Goal: Task Accomplishment & Management: Use online tool/utility

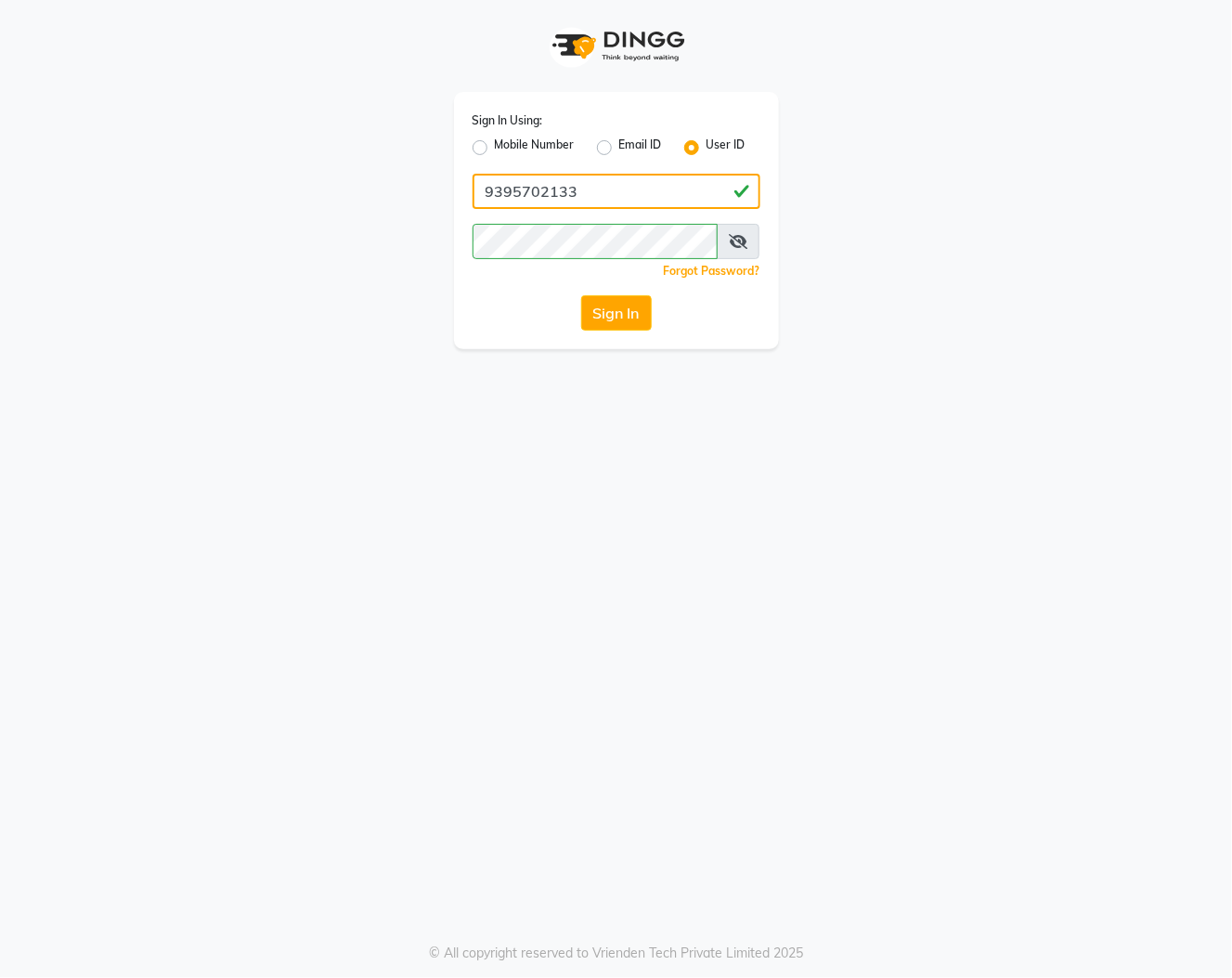
drag, startPoint x: 578, startPoint y: 187, endPoint x: 410, endPoint y: 200, distance: 168.5
click at [434, 196] on div "Sign In Using: Mobile Number Email ID User ID 9395702133 Remember me Forgot Pas…" at bounding box center [616, 174] width 1059 height 349
type input "hrishika hair"
click at [540, 298] on div "Sign In" at bounding box center [616, 313] width 288 height 36
click at [608, 320] on button "Sign In" at bounding box center [616, 313] width 70 height 36
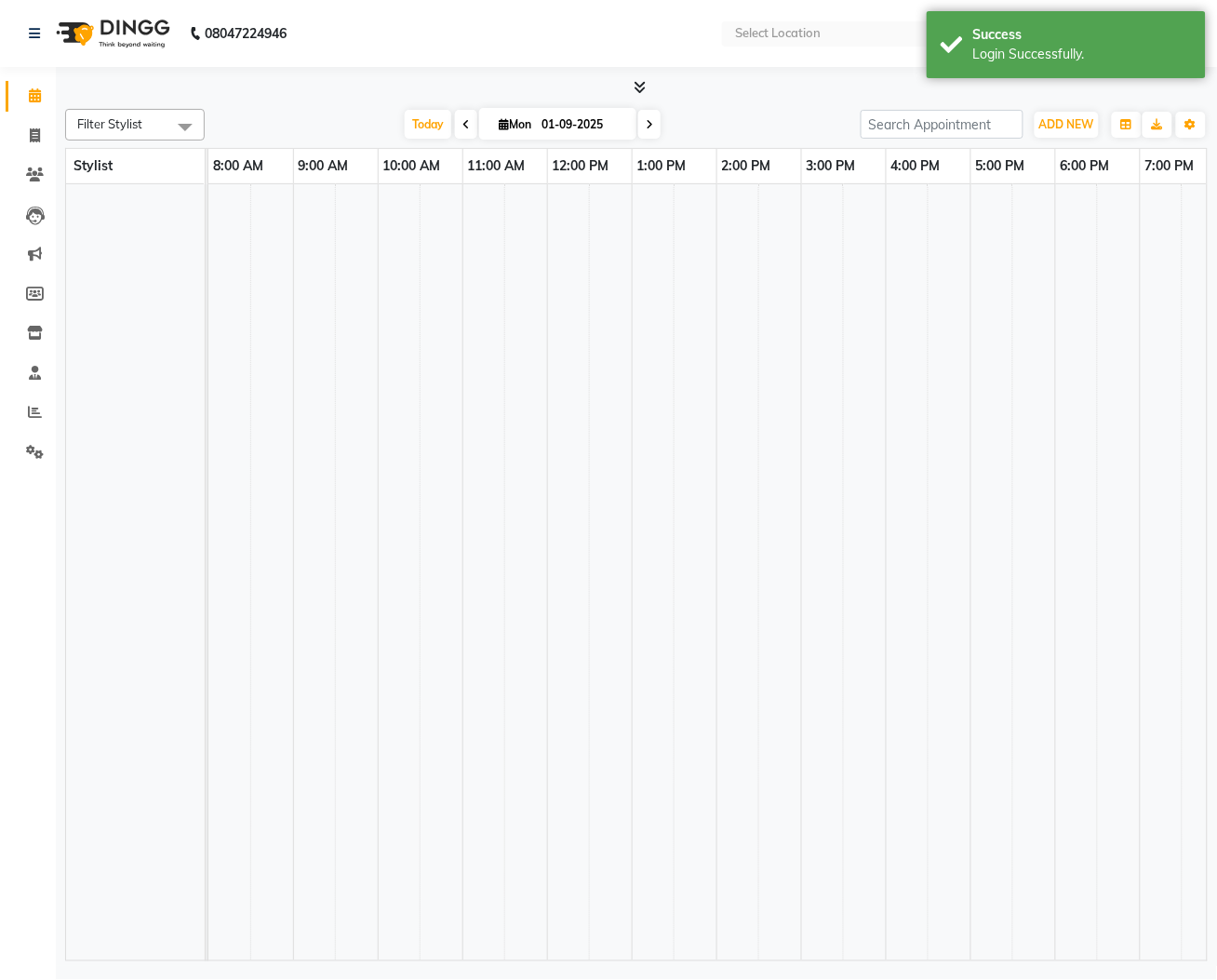
select select "en"
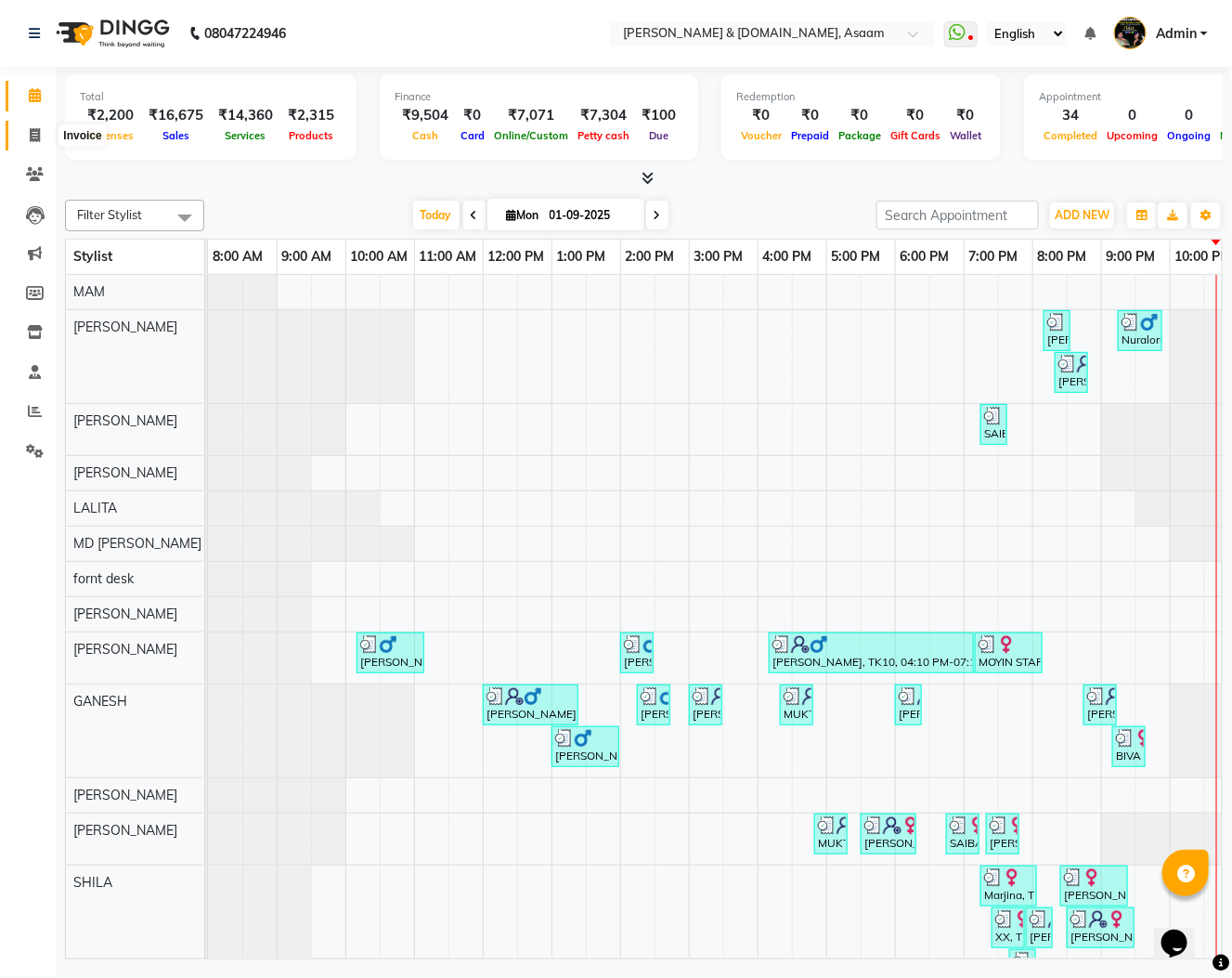
click at [28, 132] on span at bounding box center [35, 136] width 33 height 22
select select "service"
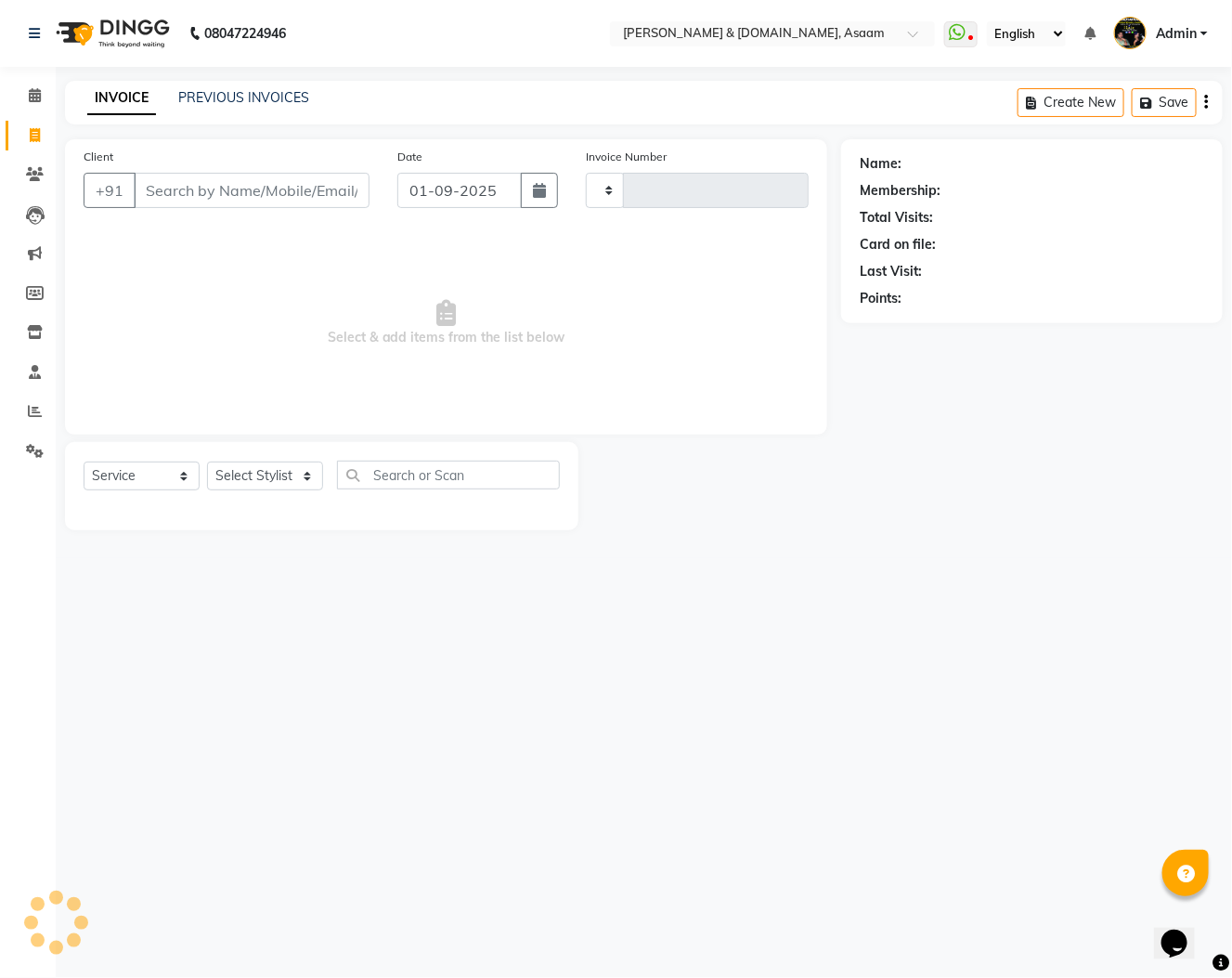
type input "5514"
select select "4608"
click at [28, 181] on icon at bounding box center [35, 174] width 18 height 14
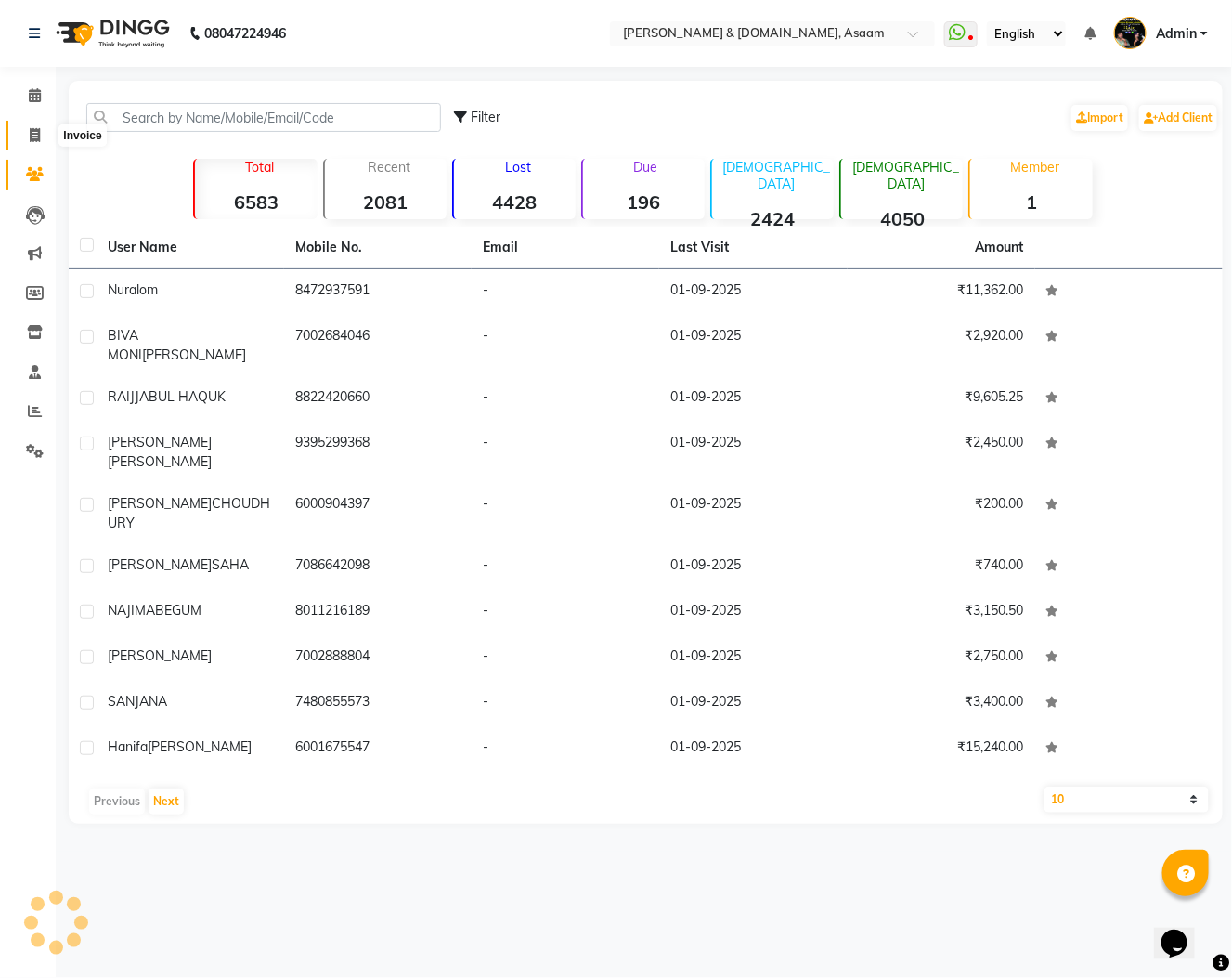
click at [39, 134] on icon at bounding box center [35, 135] width 10 height 14
select select "service"
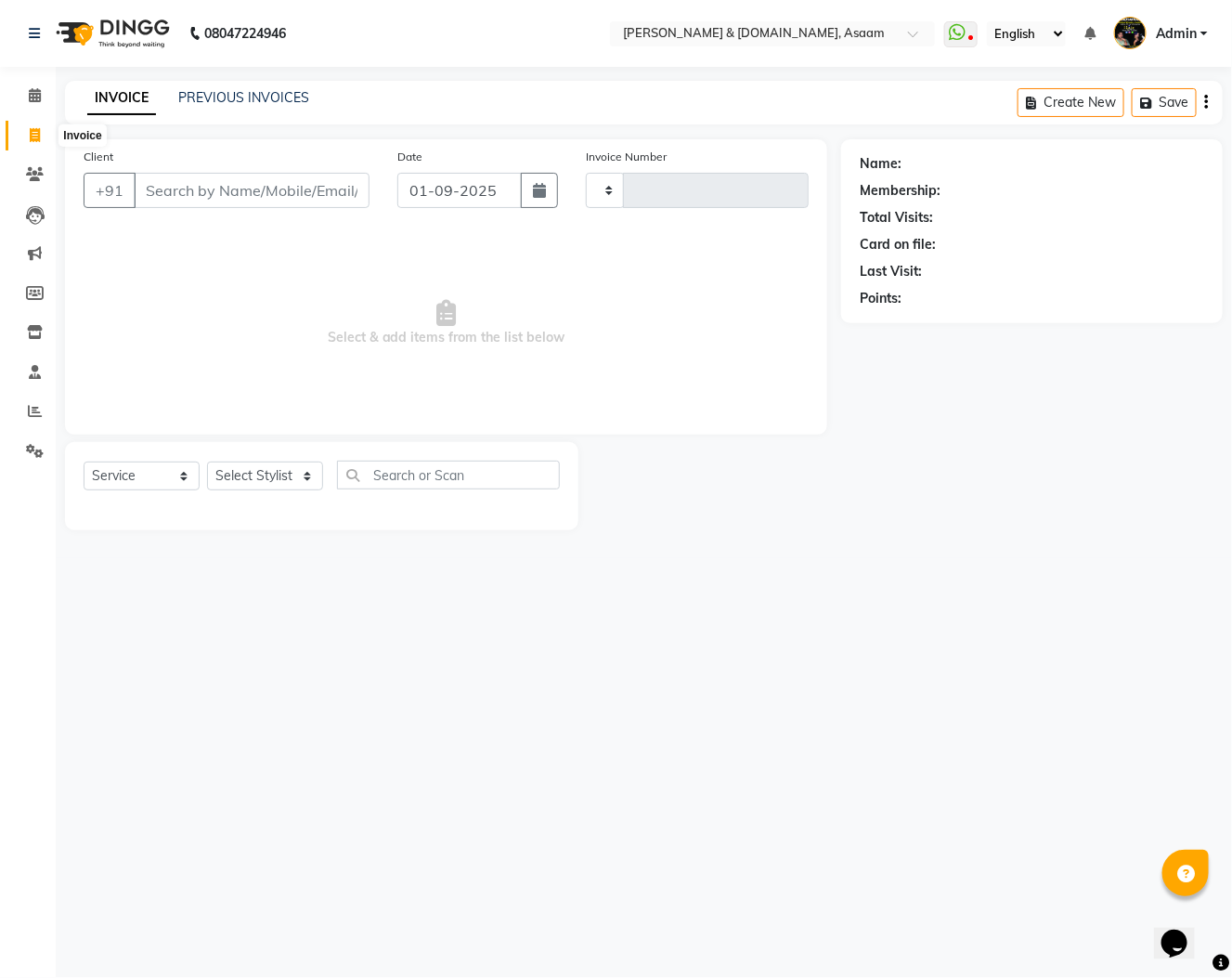
type input "5514"
select select "4608"
click at [22, 99] on span at bounding box center [35, 96] width 33 height 22
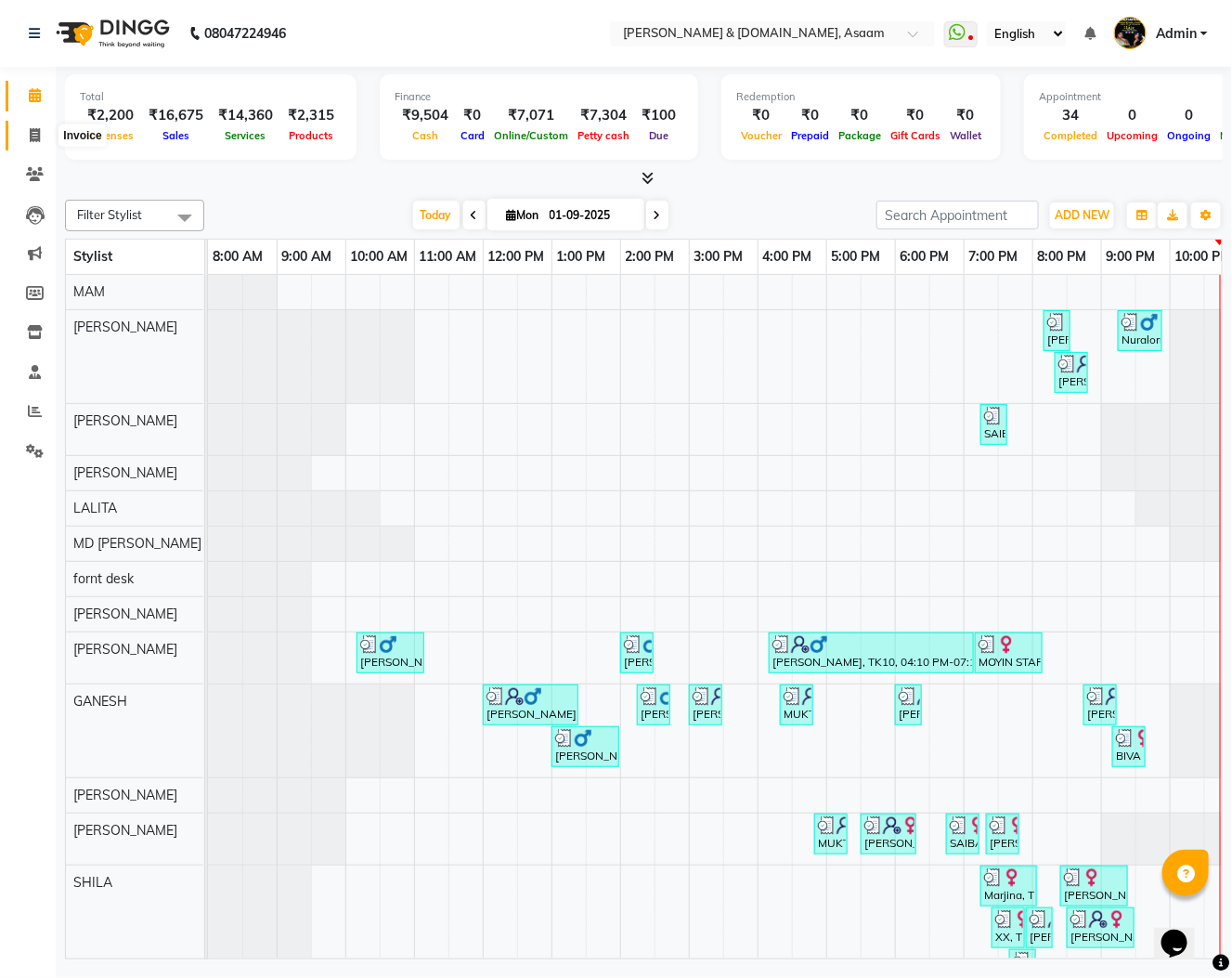
click at [35, 131] on icon at bounding box center [35, 135] width 10 height 14
select select "service"
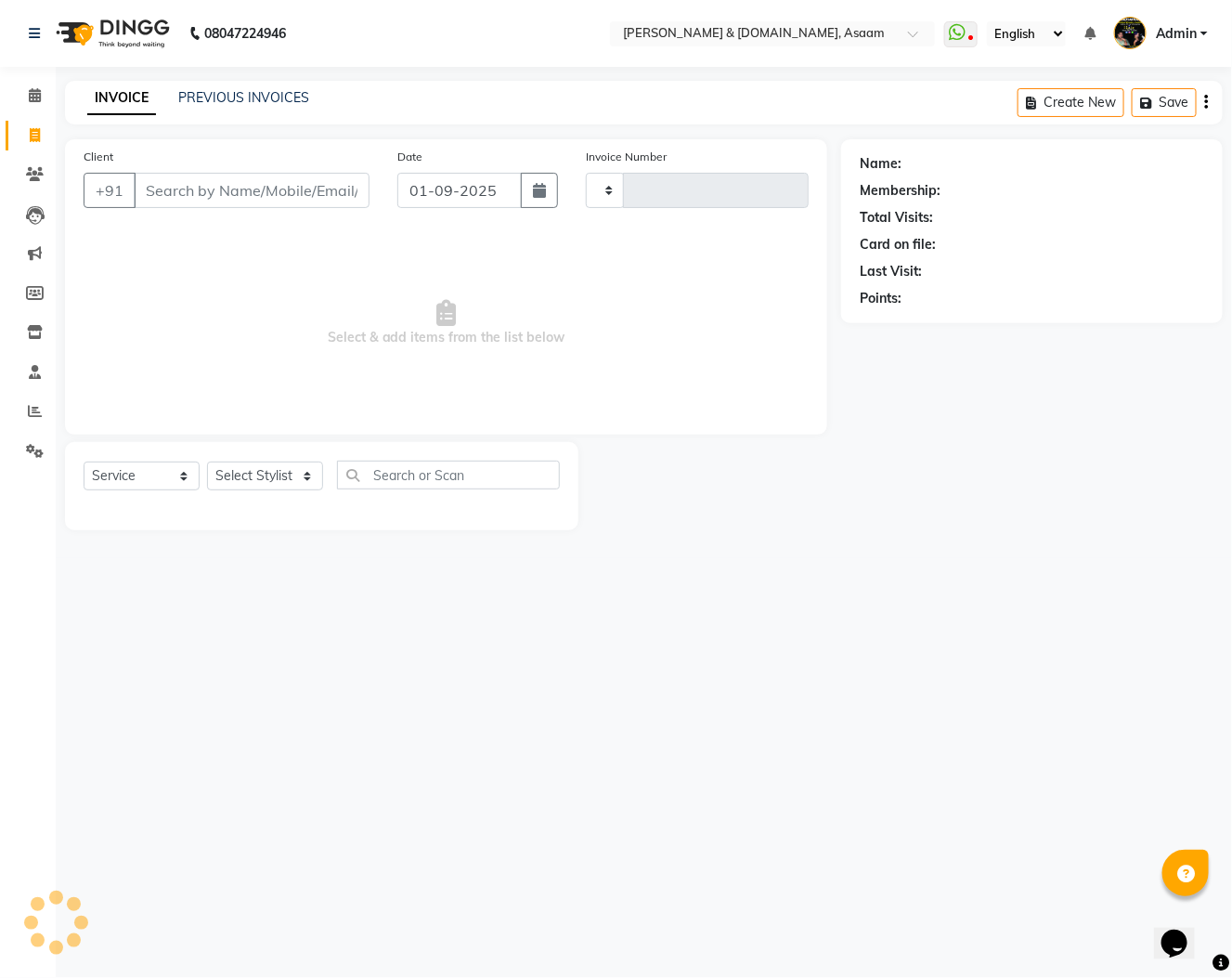
type input "5514"
select select "4608"
click at [288, 99] on link "PREVIOUS INVOICES" at bounding box center [243, 97] width 131 height 17
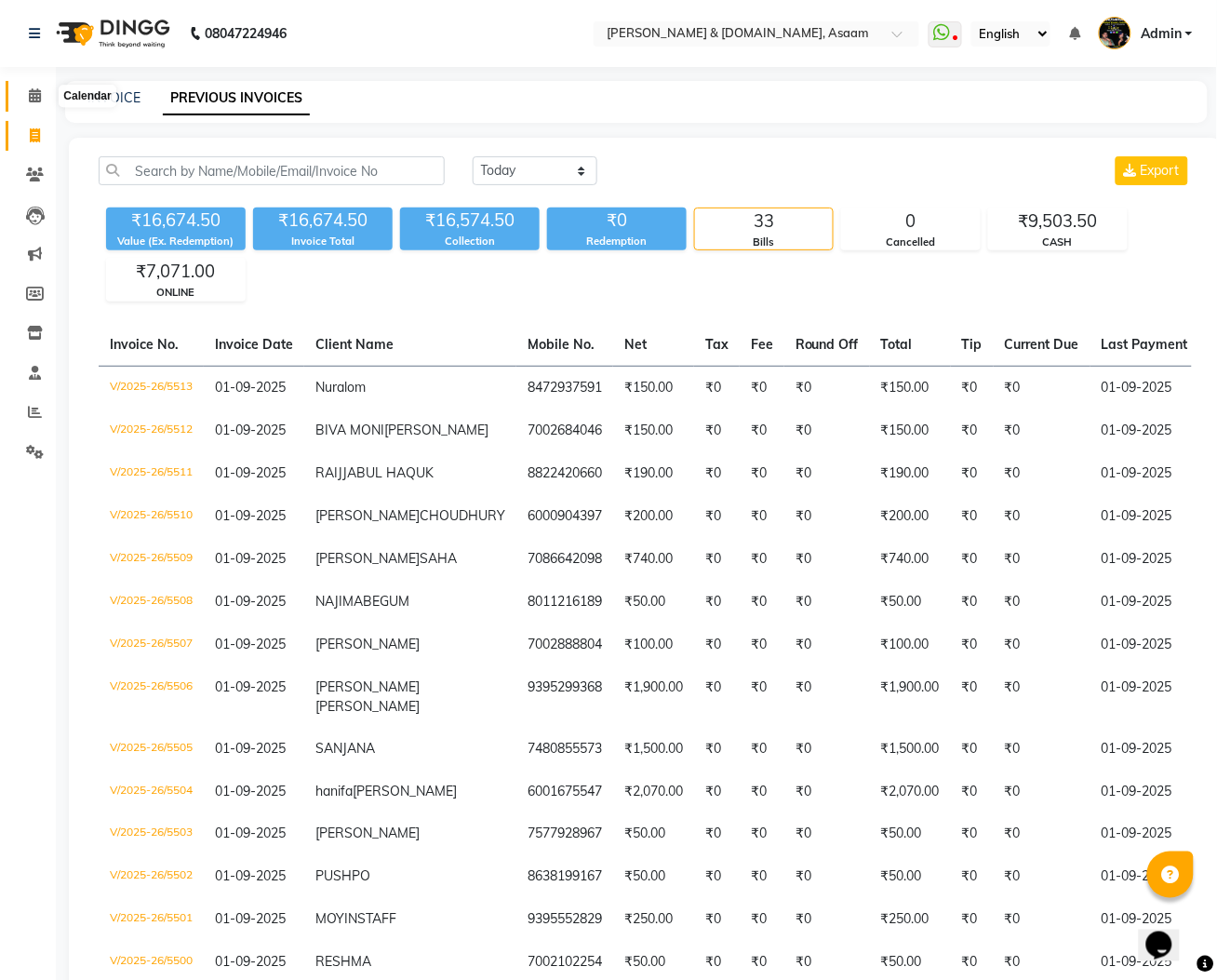
click at [29, 102] on icon at bounding box center [35, 95] width 12 height 14
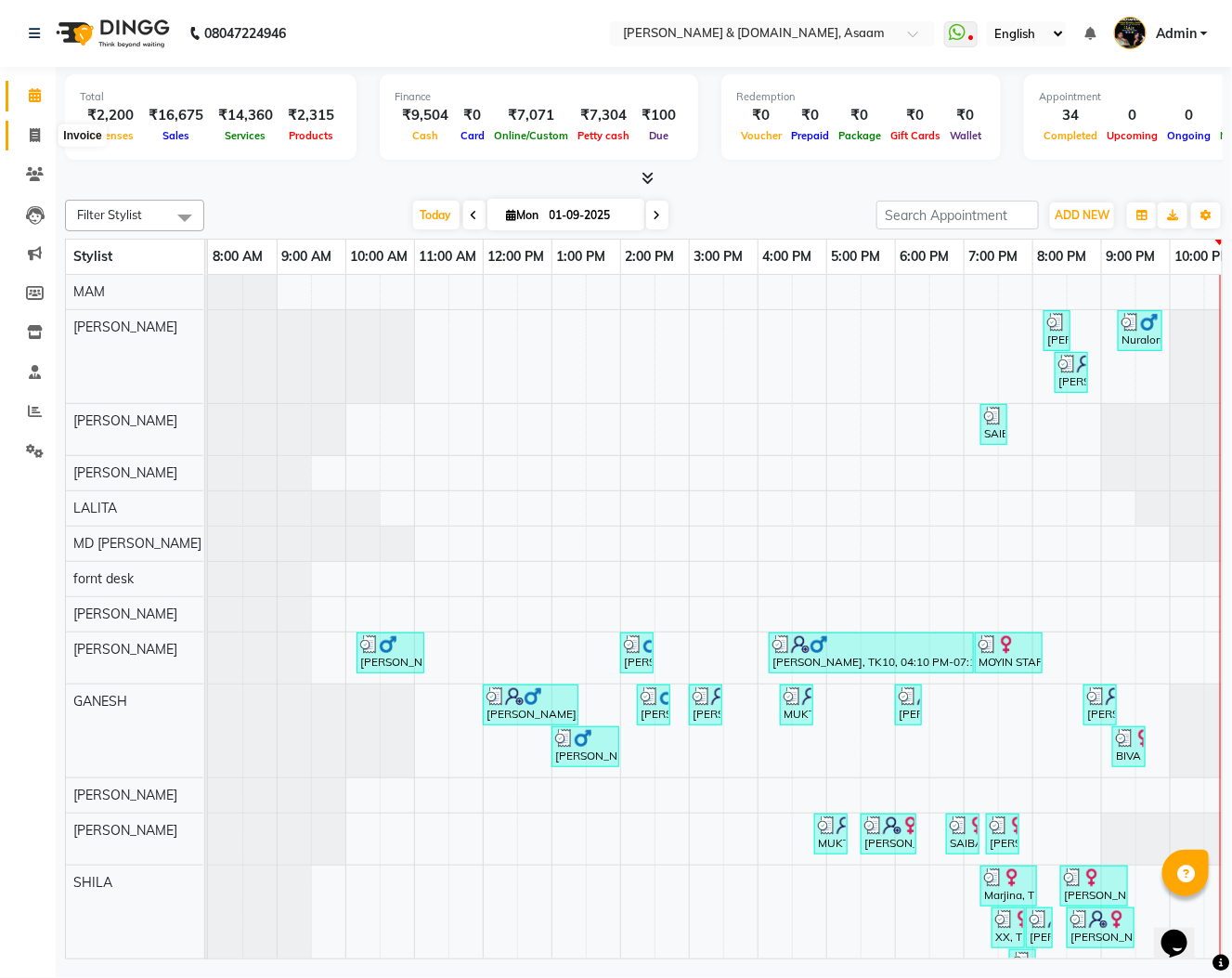
click at [47, 139] on span at bounding box center [35, 136] width 33 height 22
select select "service"
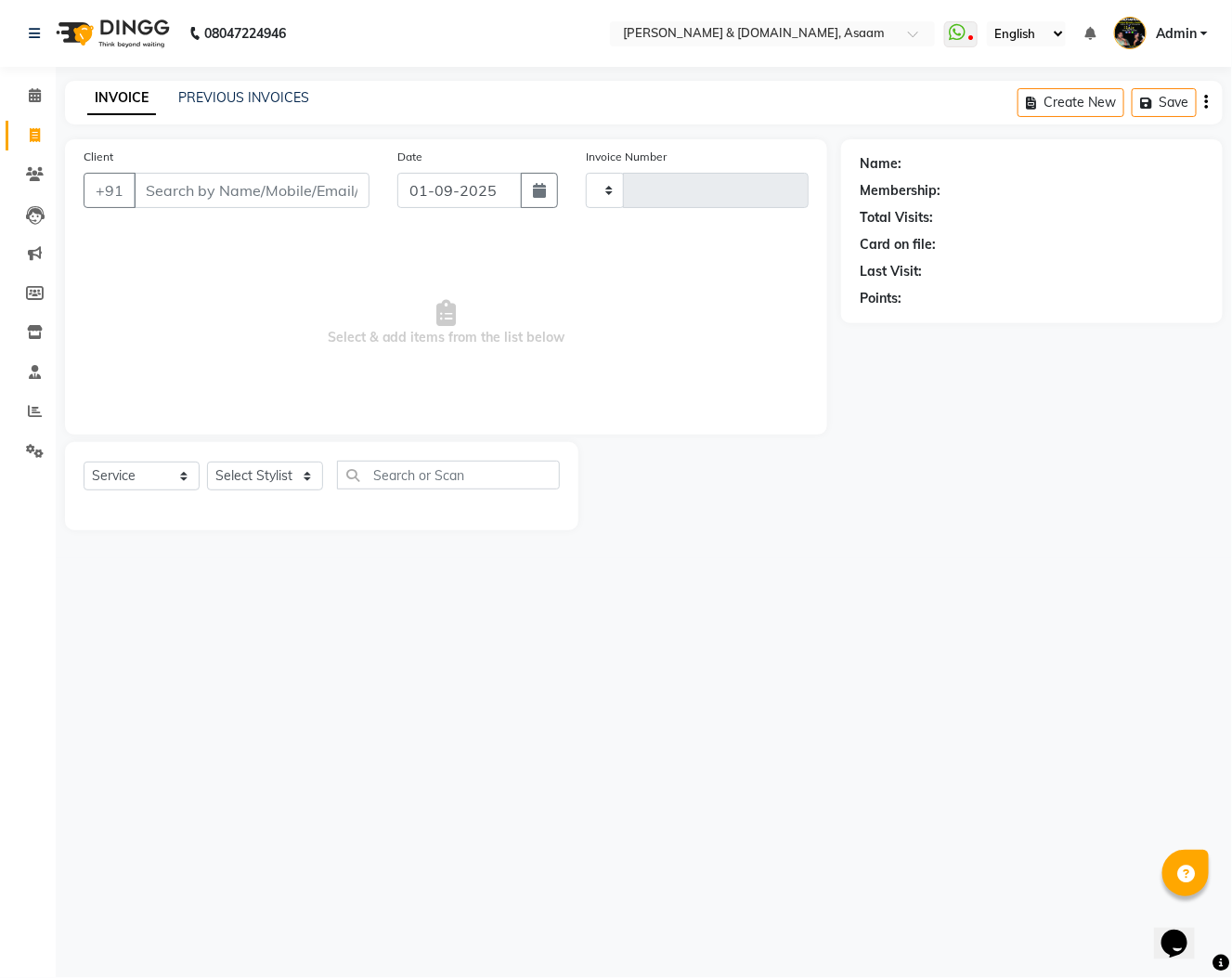
type input "5514"
select select "4608"
click at [207, 103] on link "PREVIOUS INVOICES" at bounding box center [243, 97] width 131 height 17
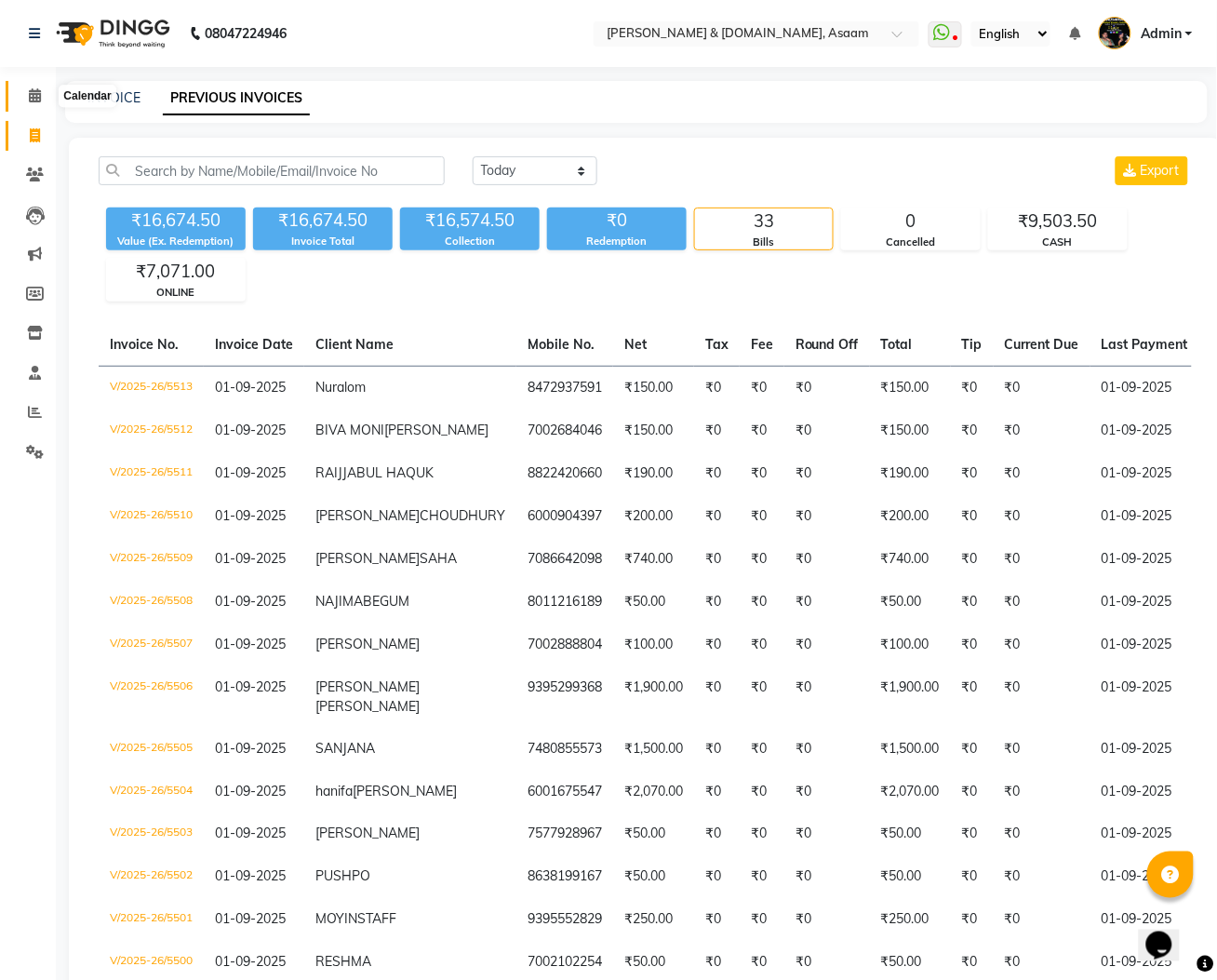
click at [43, 91] on span at bounding box center [35, 96] width 33 height 22
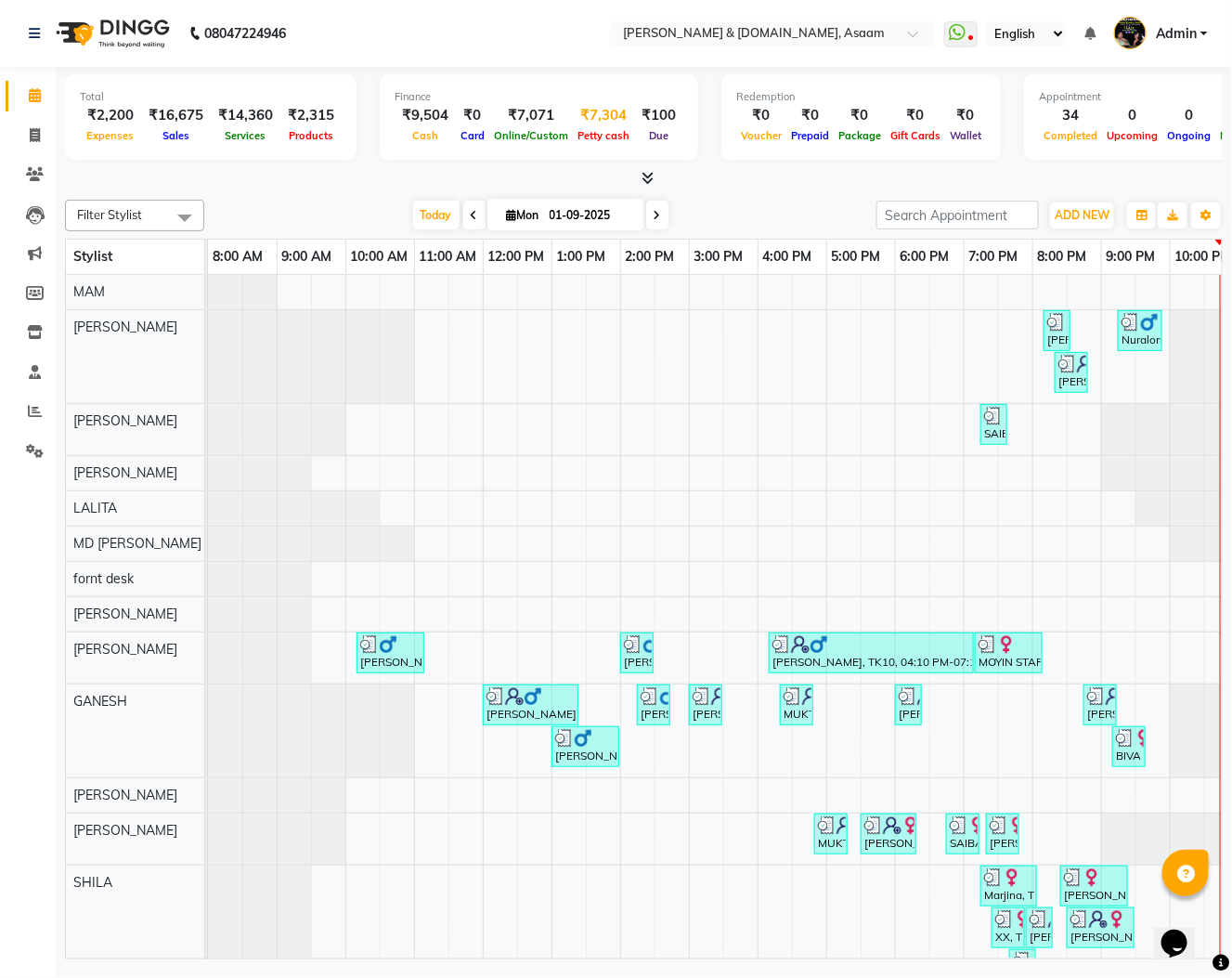
click at [596, 134] on span "Petty cash" at bounding box center [603, 135] width 61 height 13
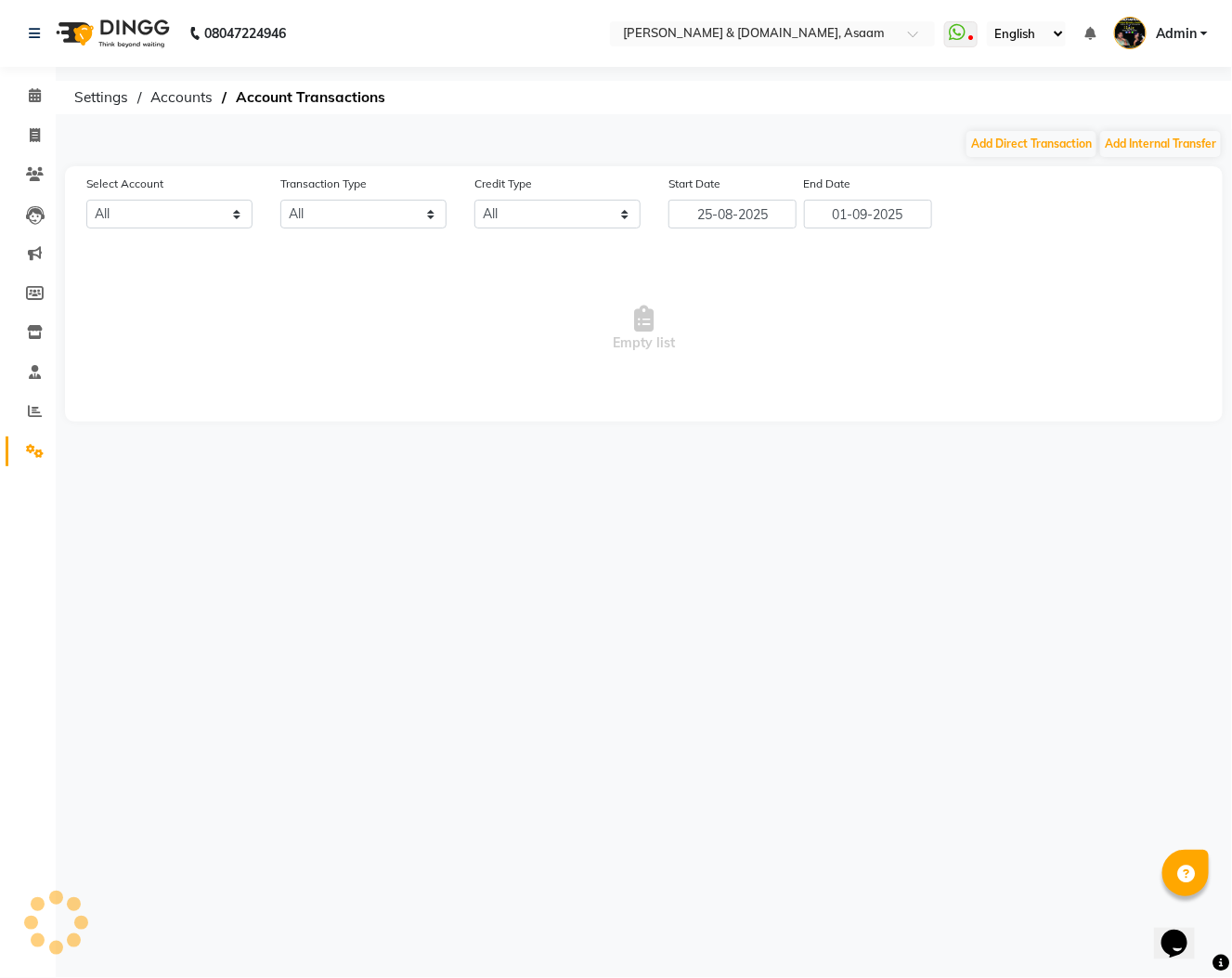
select select "3431"
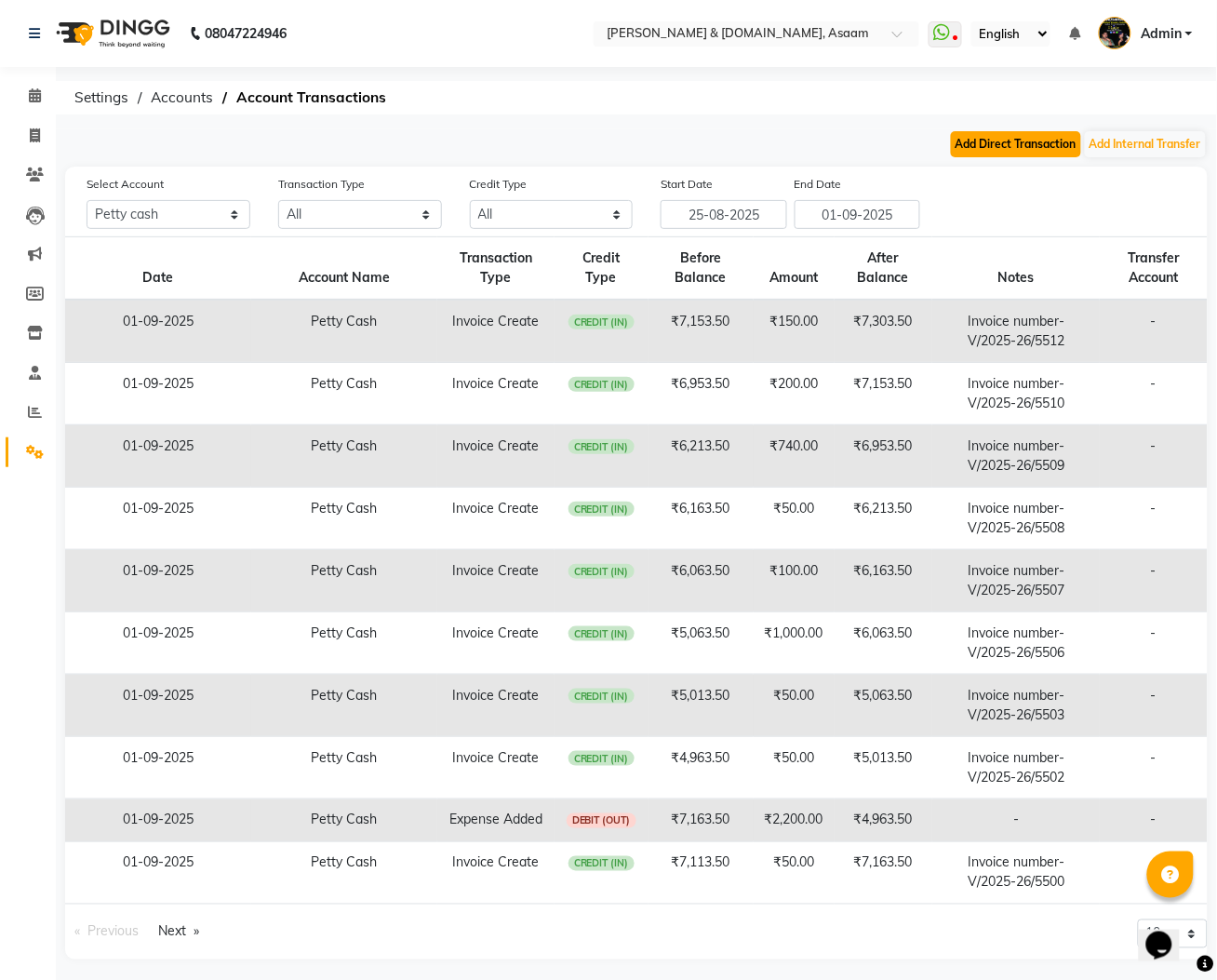
click at [969, 149] on button "Add Direct Transaction" at bounding box center [1016, 144] width 130 height 26
select select "direct"
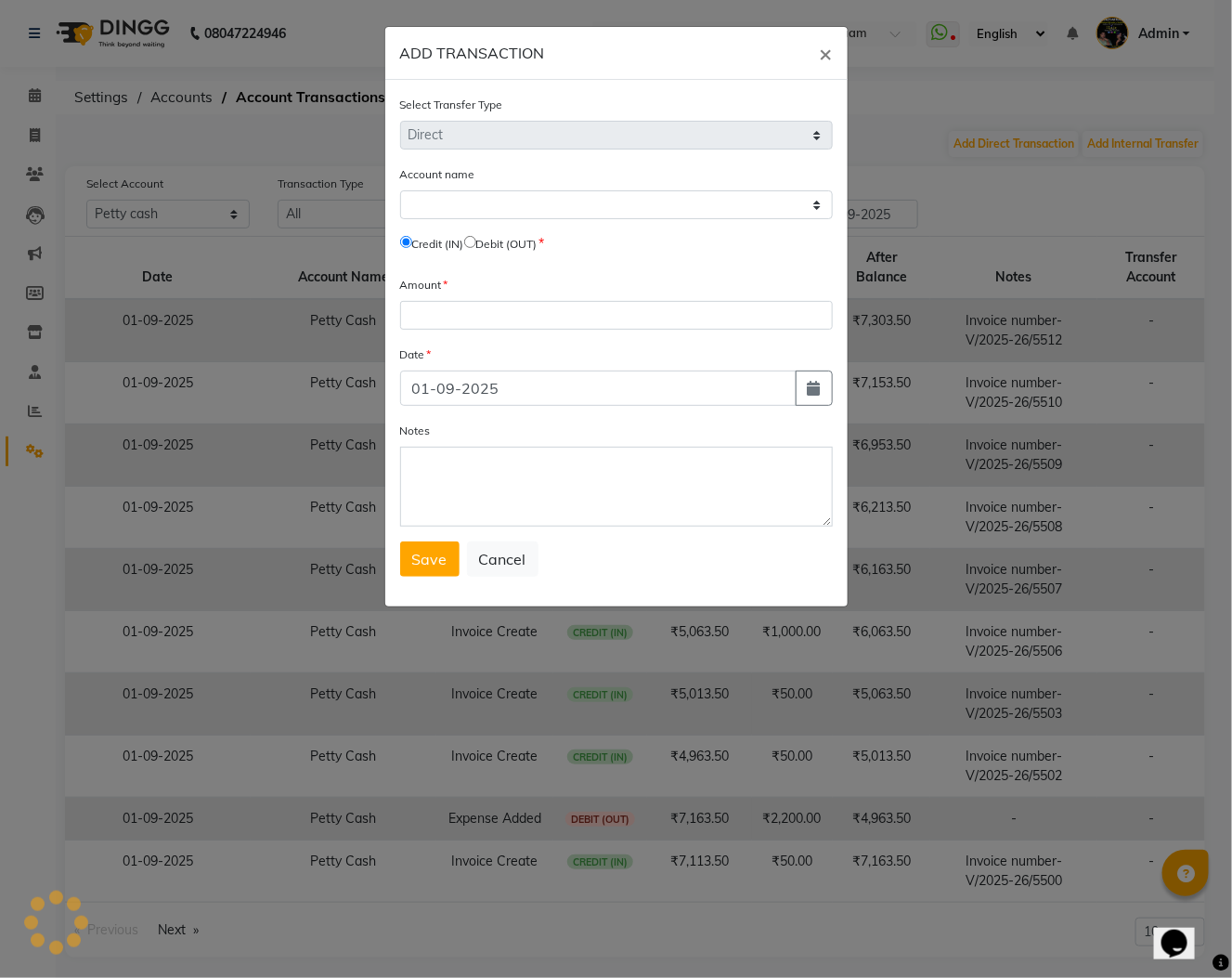
select select "3431"
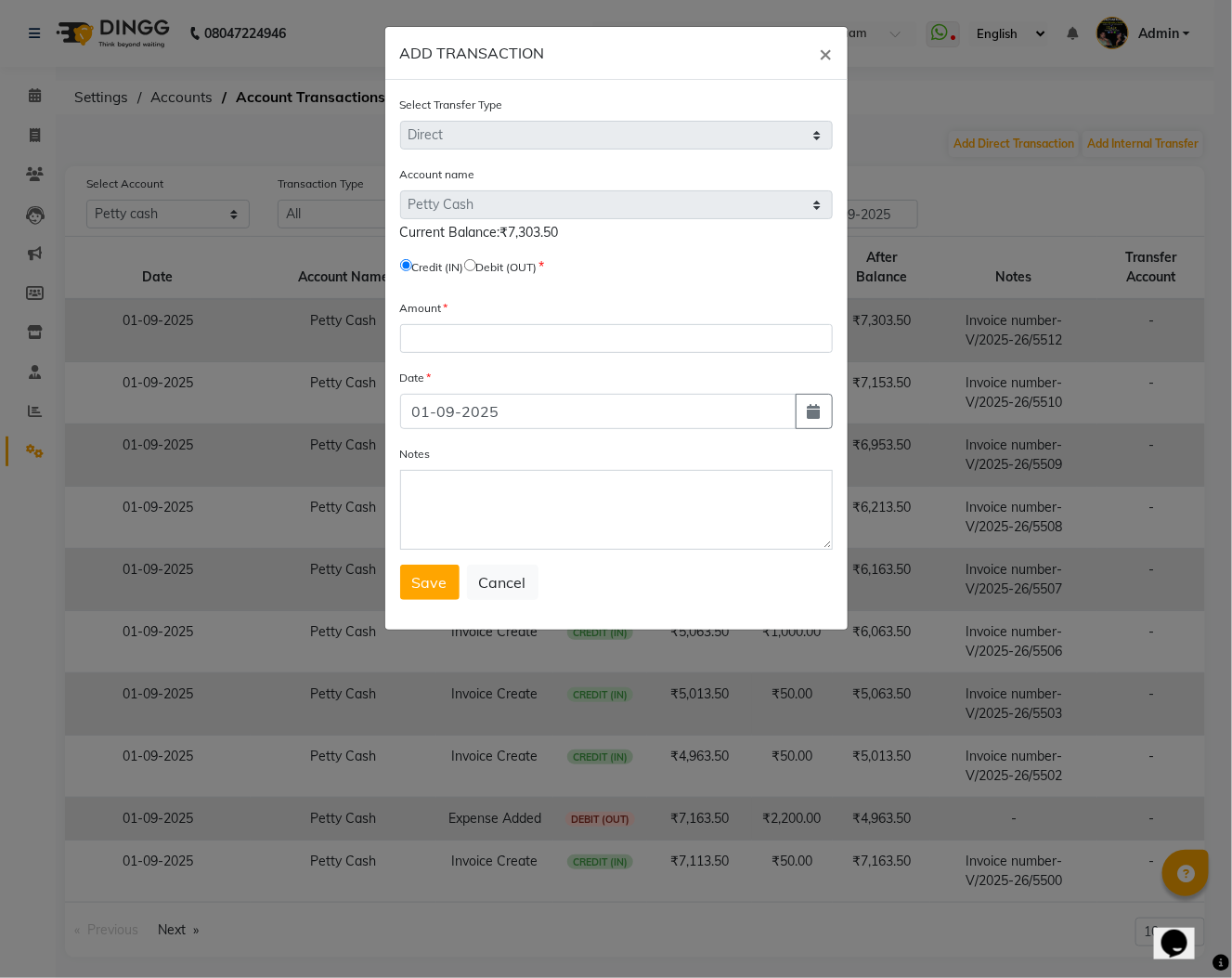
click at [477, 261] on input "radio" at bounding box center [471, 265] width 12 height 12
radio input "true"
click at [492, 341] on input "number" at bounding box center [617, 338] width 433 height 29
type input "7303.50"
click at [427, 585] on span "Save" at bounding box center [430, 581] width 36 height 19
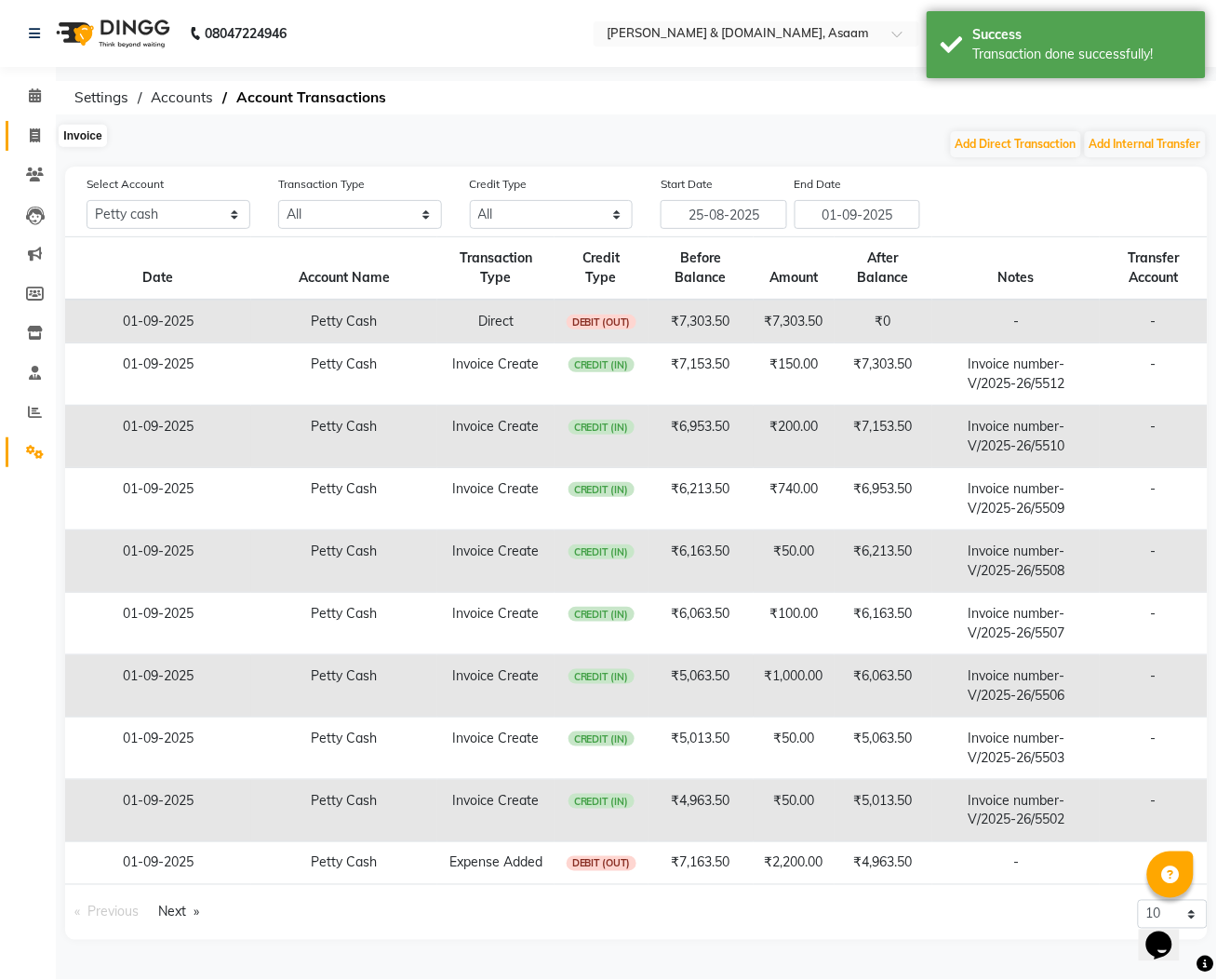
click at [39, 136] on icon at bounding box center [35, 136] width 10 height 14
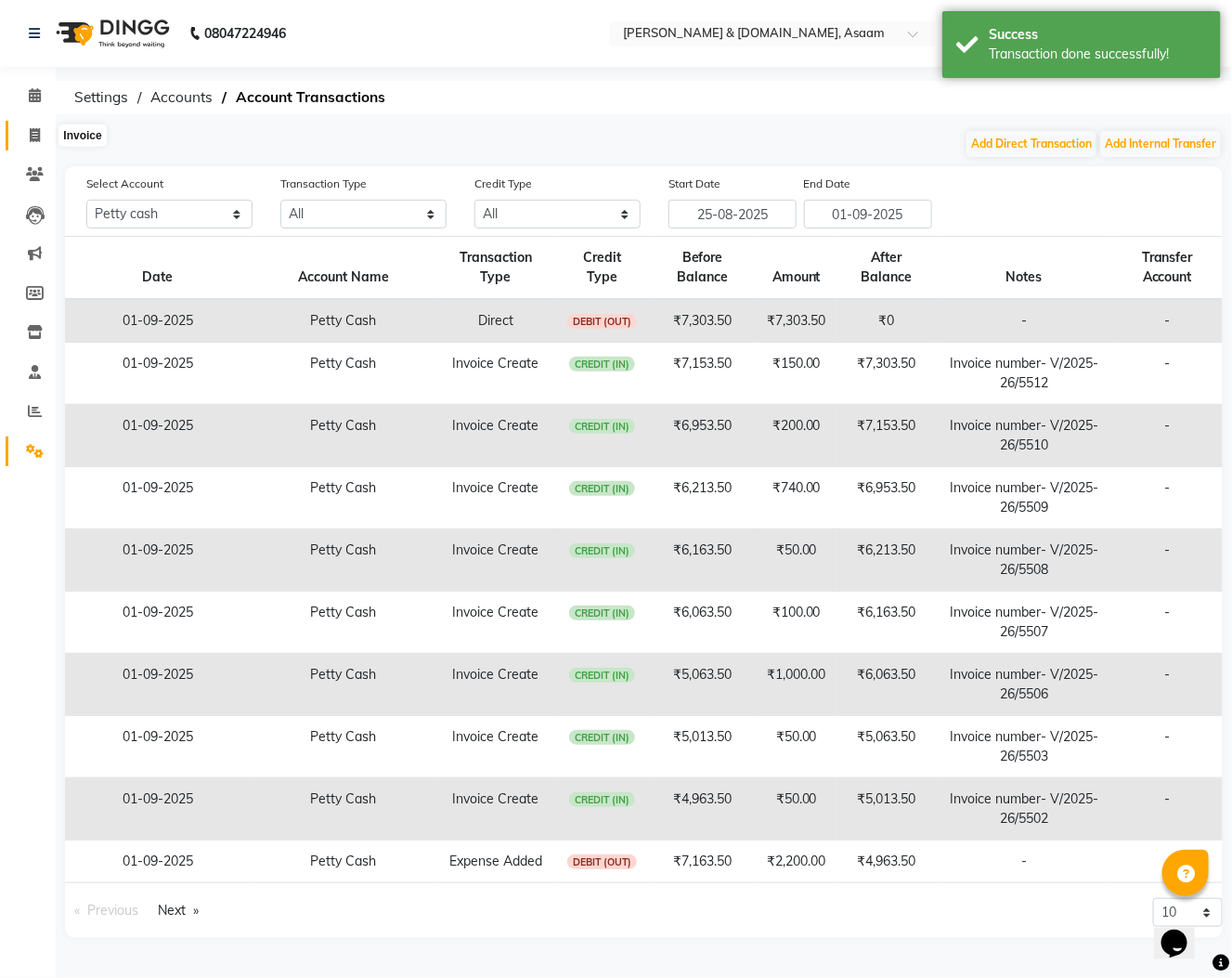
select select "4608"
select select "service"
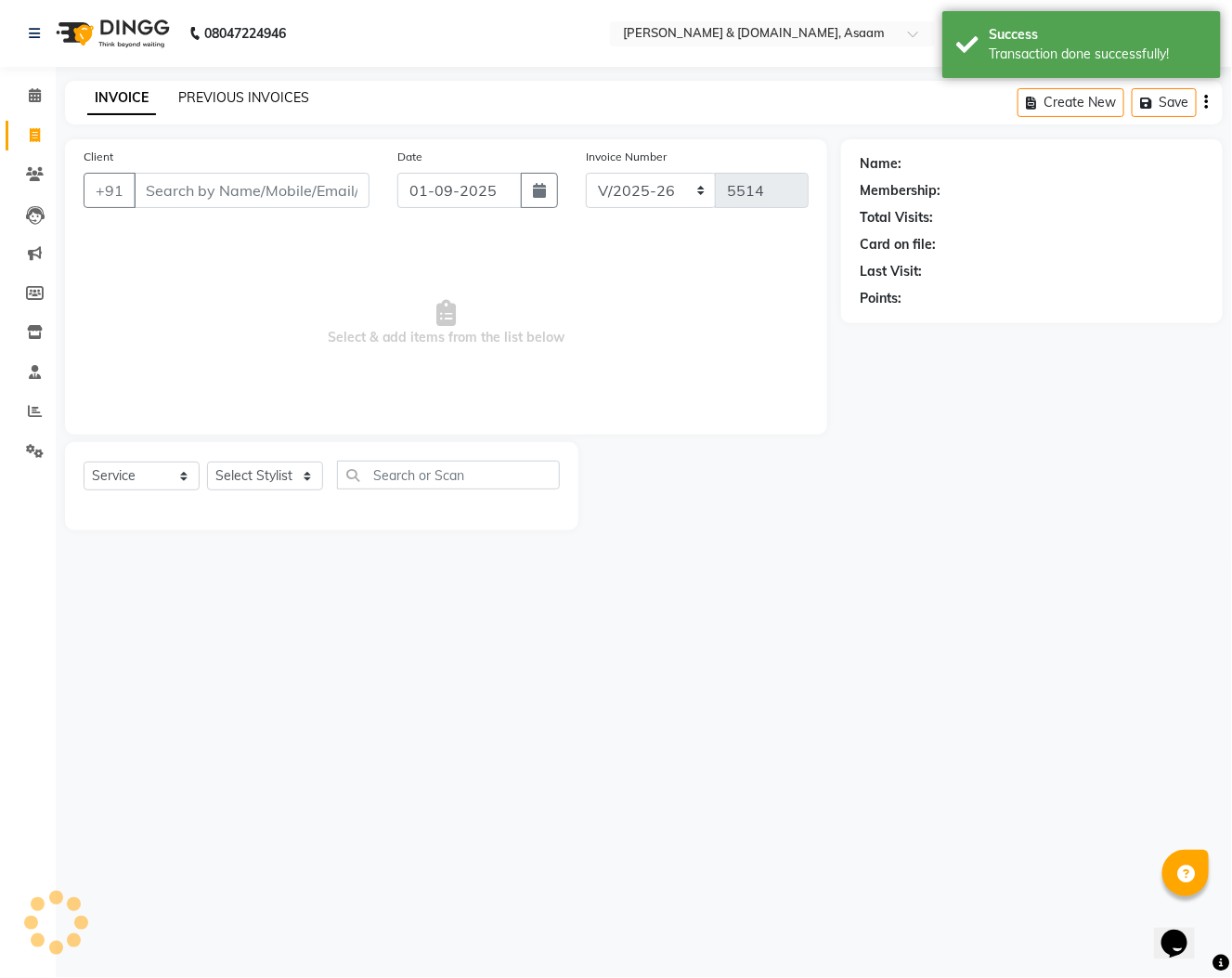
click at [211, 90] on link "PREVIOUS INVOICES" at bounding box center [243, 97] width 131 height 17
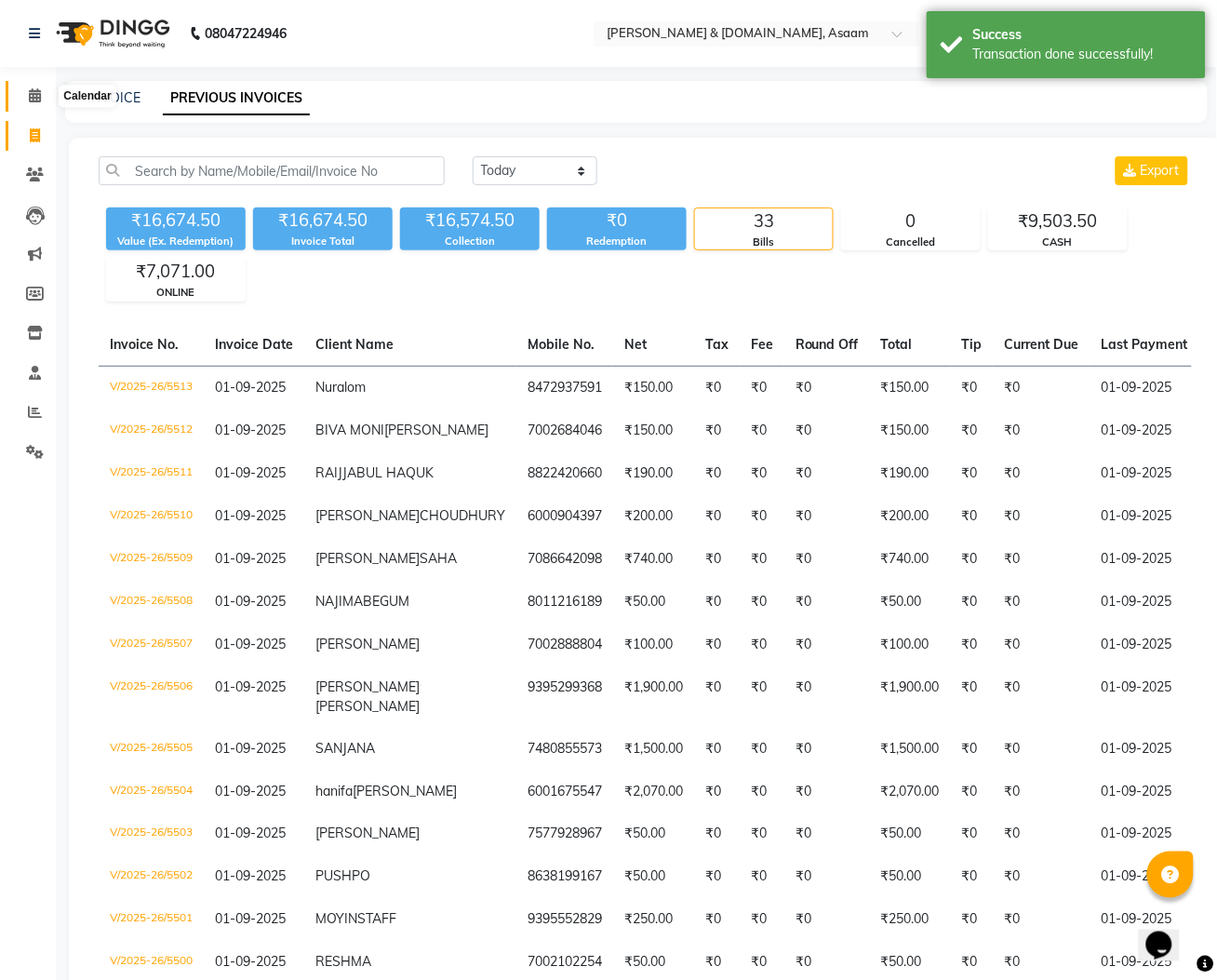
click at [39, 98] on icon at bounding box center [35, 95] width 12 height 14
